Goal: Task Accomplishment & Management: Manage account settings

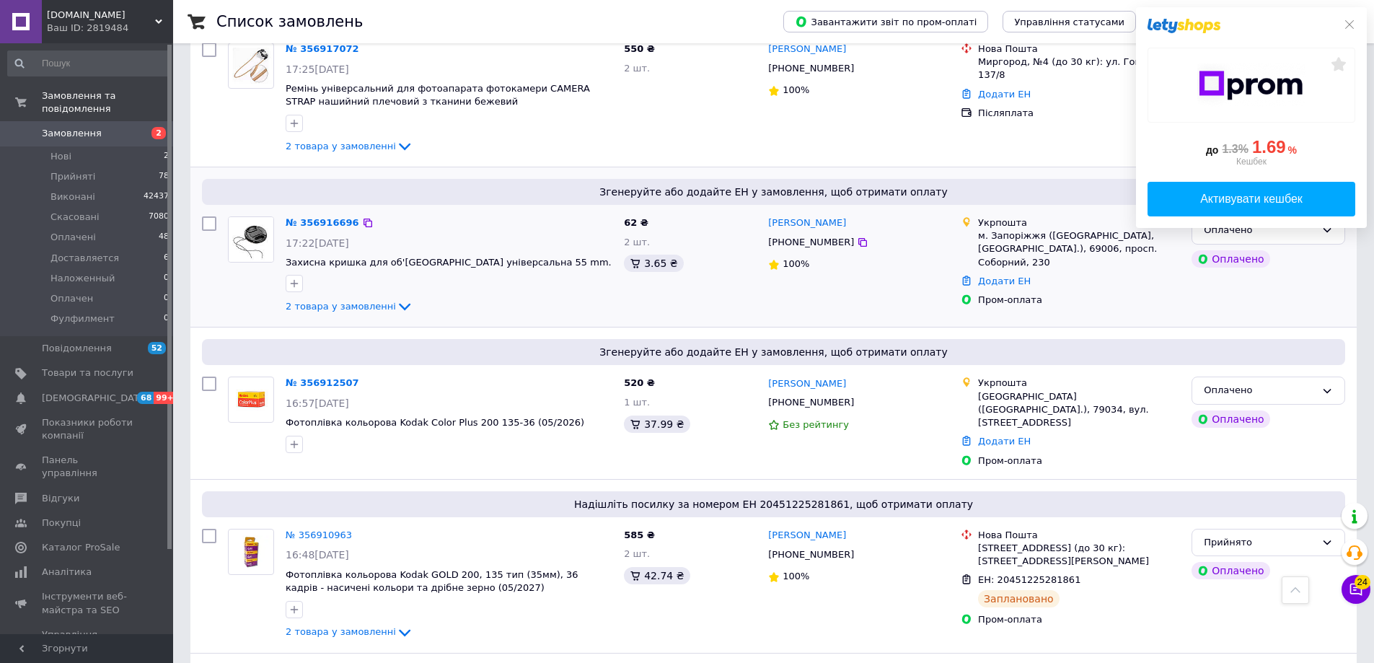
scroll to position [168, 0]
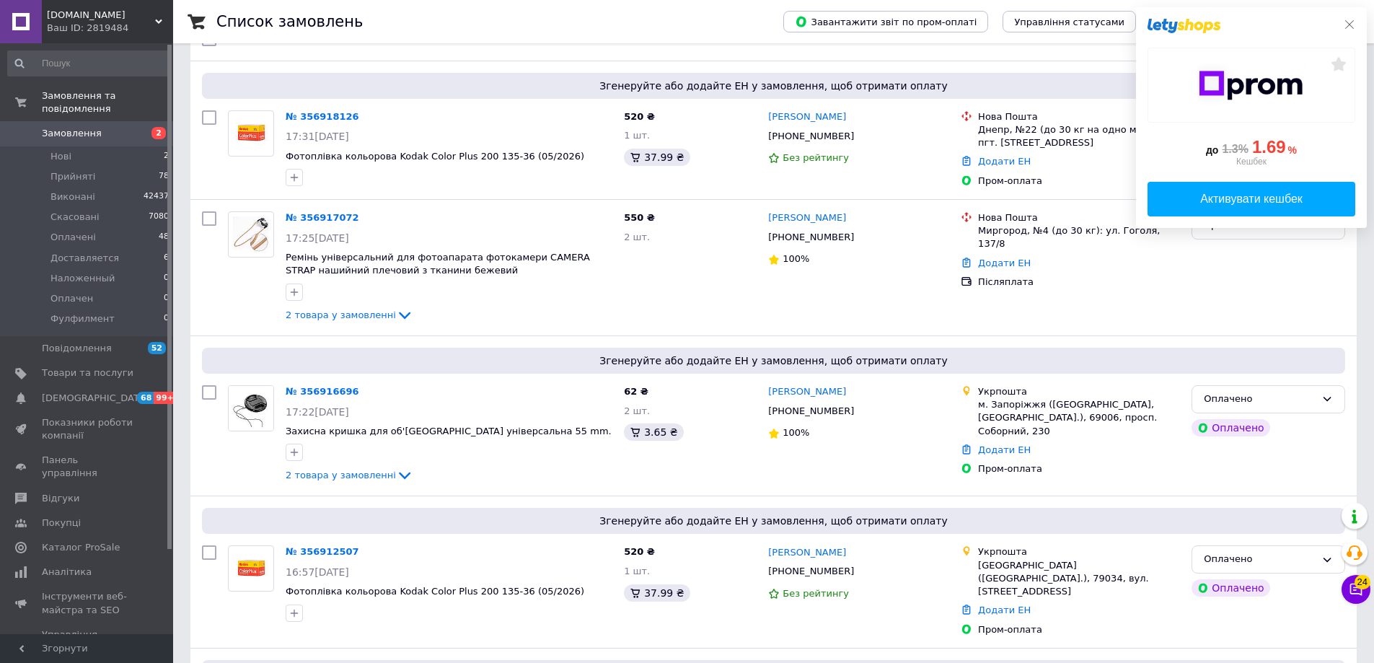
click at [1346, 22] on icon at bounding box center [1349, 24] width 9 height 9
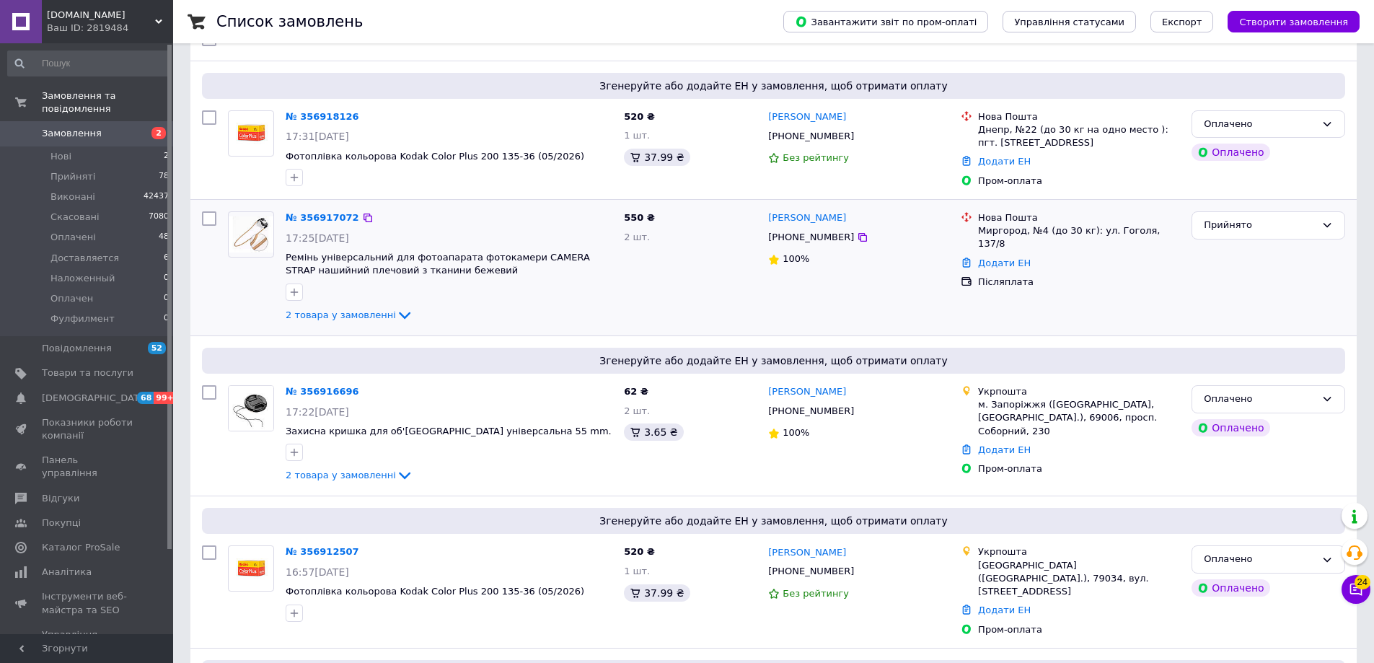
click at [314, 209] on div "№ 356917072 17:25, 12.08.2025 Ремінь універсальний для фотоапарата фотокамери C…" at bounding box center [449, 268] width 338 height 124
click at [309, 212] on link "№ 356917072" at bounding box center [323, 217] width 74 height 11
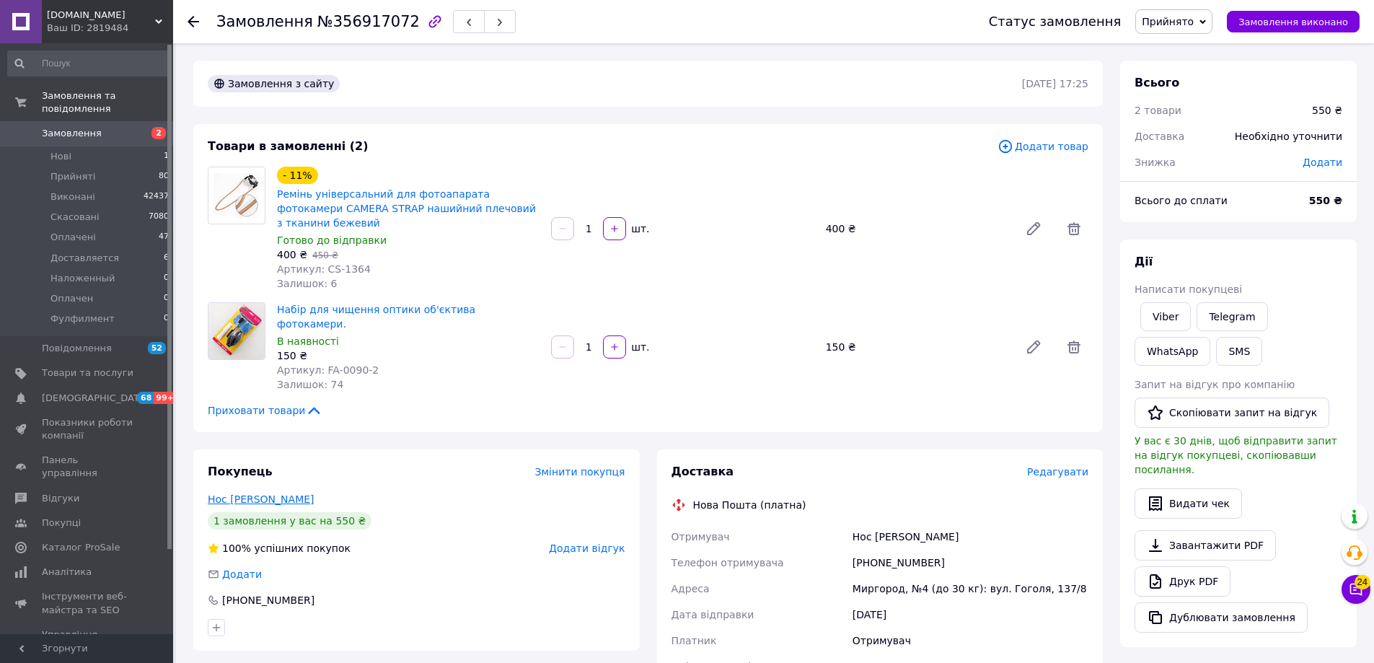
click at [235, 493] on link "Нос Ольга" at bounding box center [261, 499] width 107 height 12
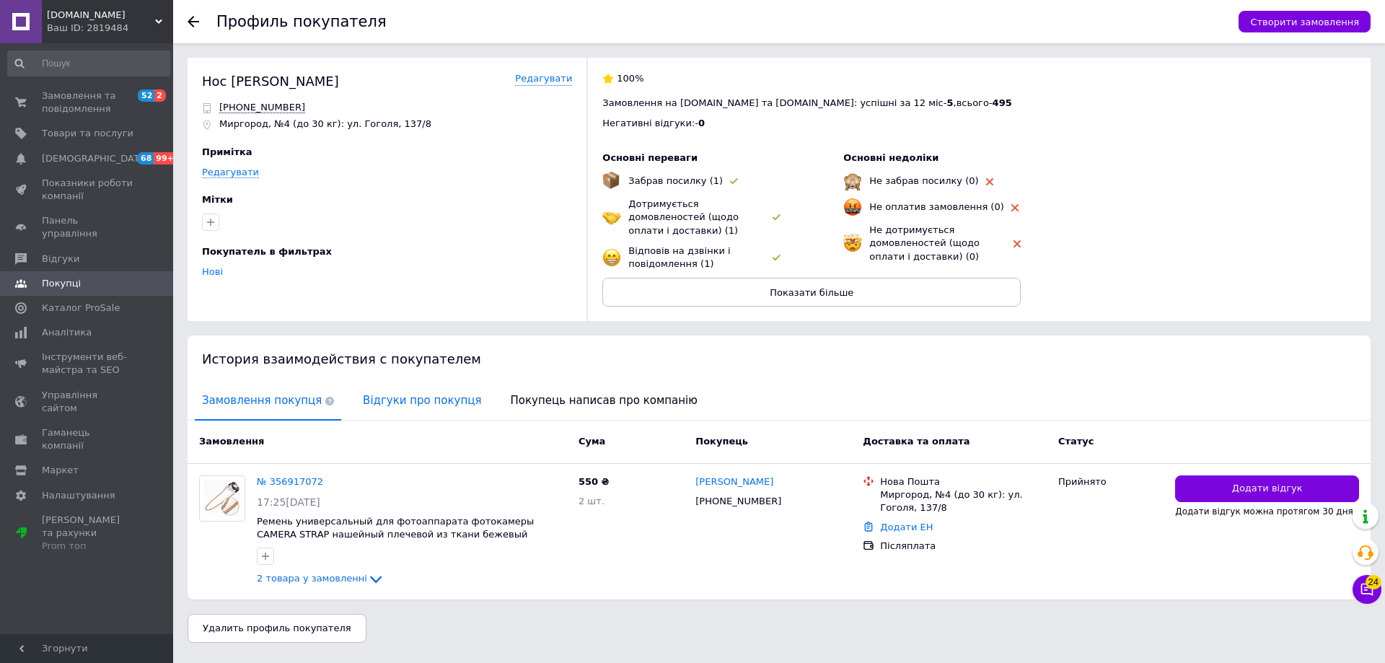
click at [369, 395] on span "Відгуки про покупця" at bounding box center [422, 400] width 133 height 37
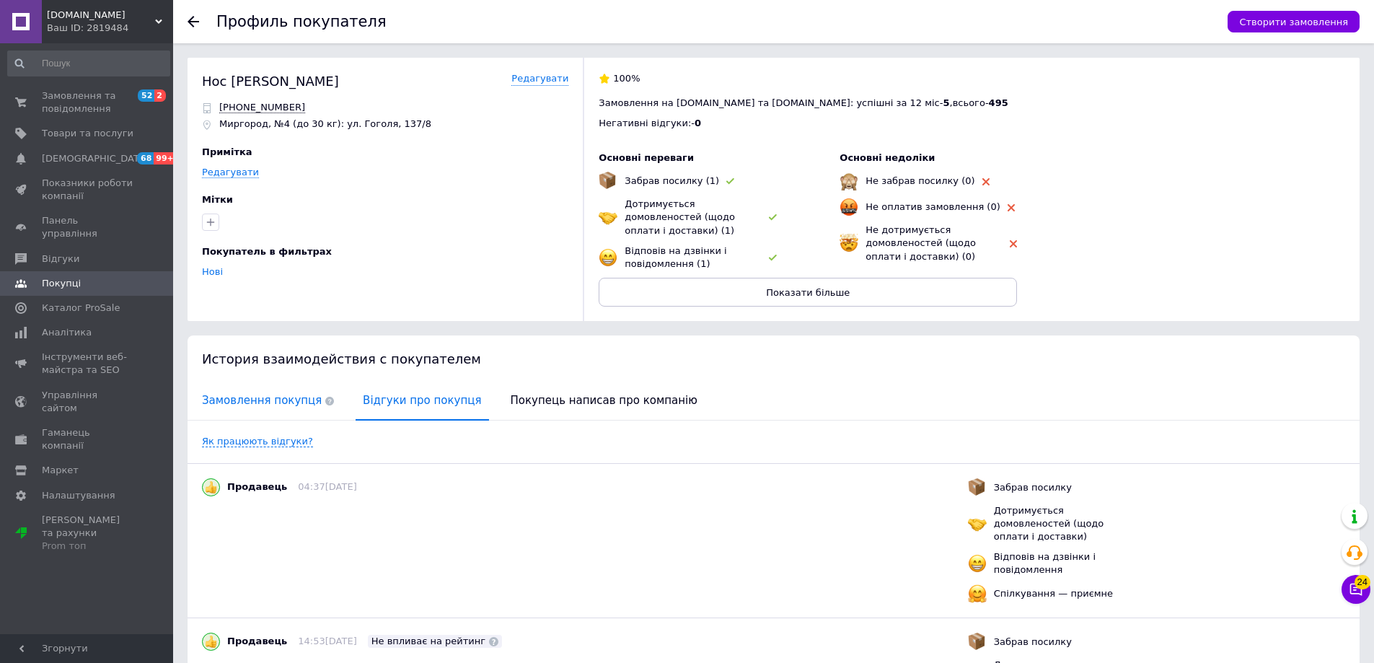
click at [240, 400] on span "Замовлення покупця" at bounding box center [268, 400] width 146 height 37
